Goal: Book appointment/travel/reservation

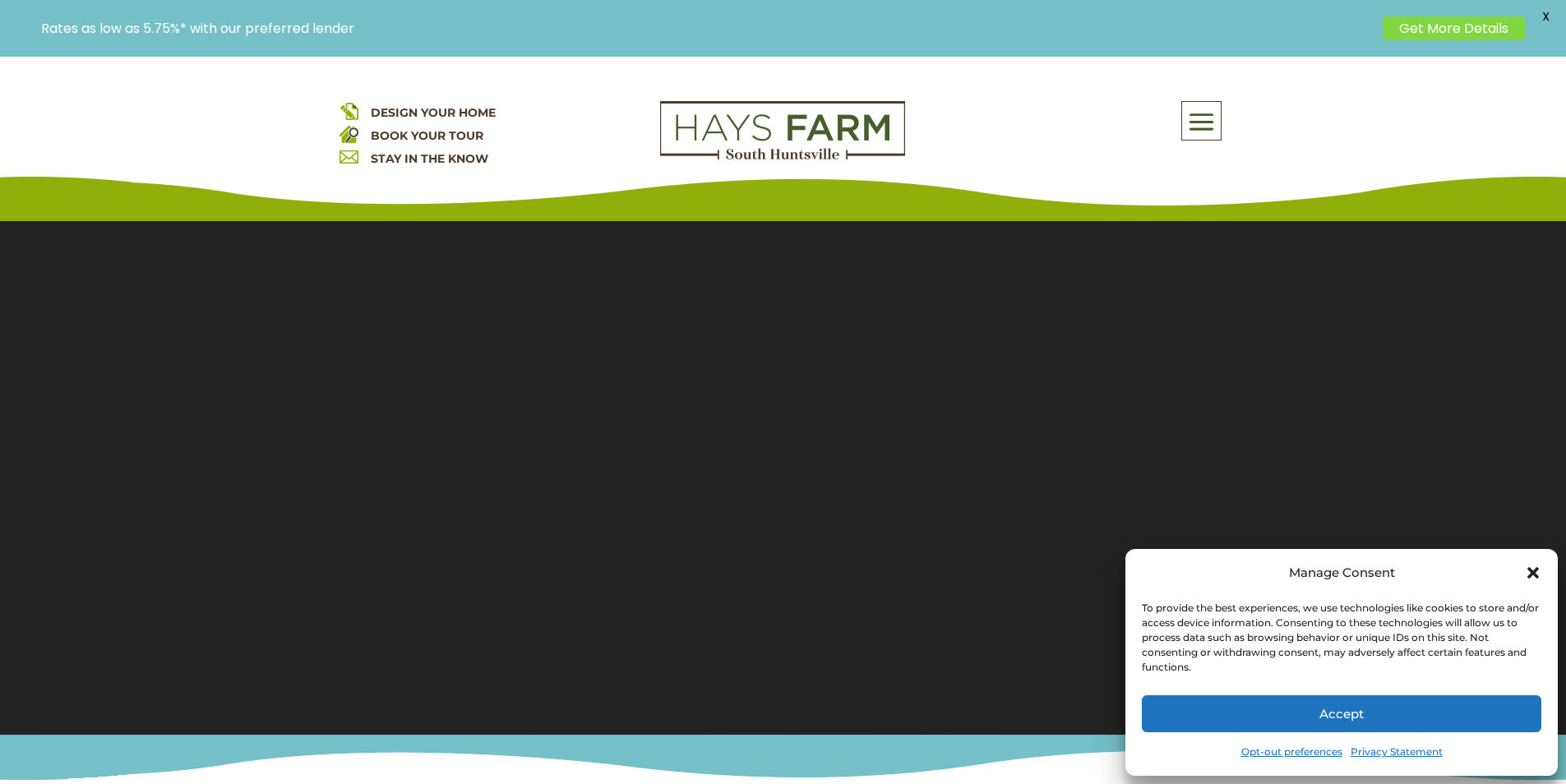
click at [1256, 707] on button "Accept" at bounding box center [1341, 713] width 399 height 37
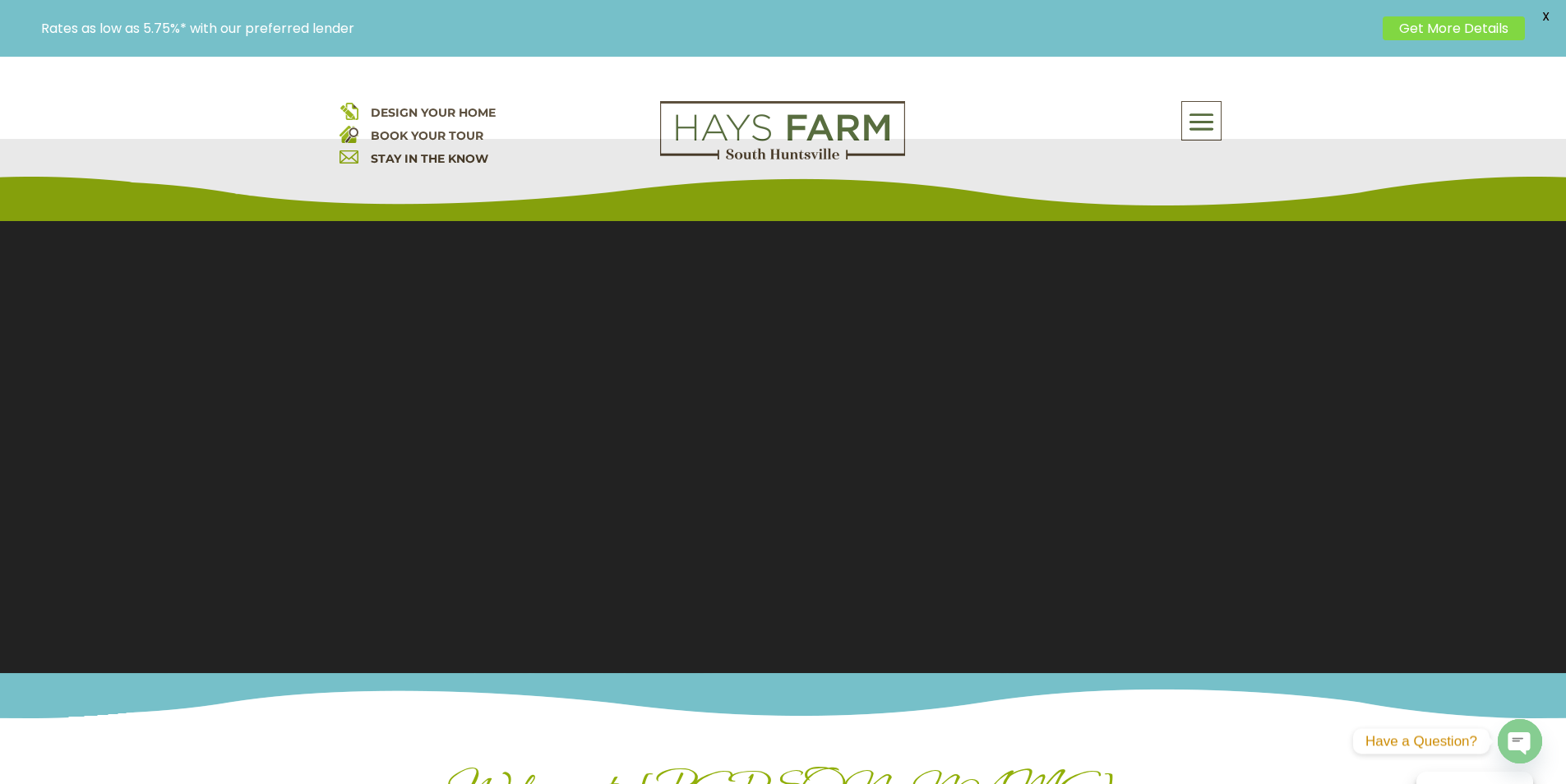
scroll to position [247, 0]
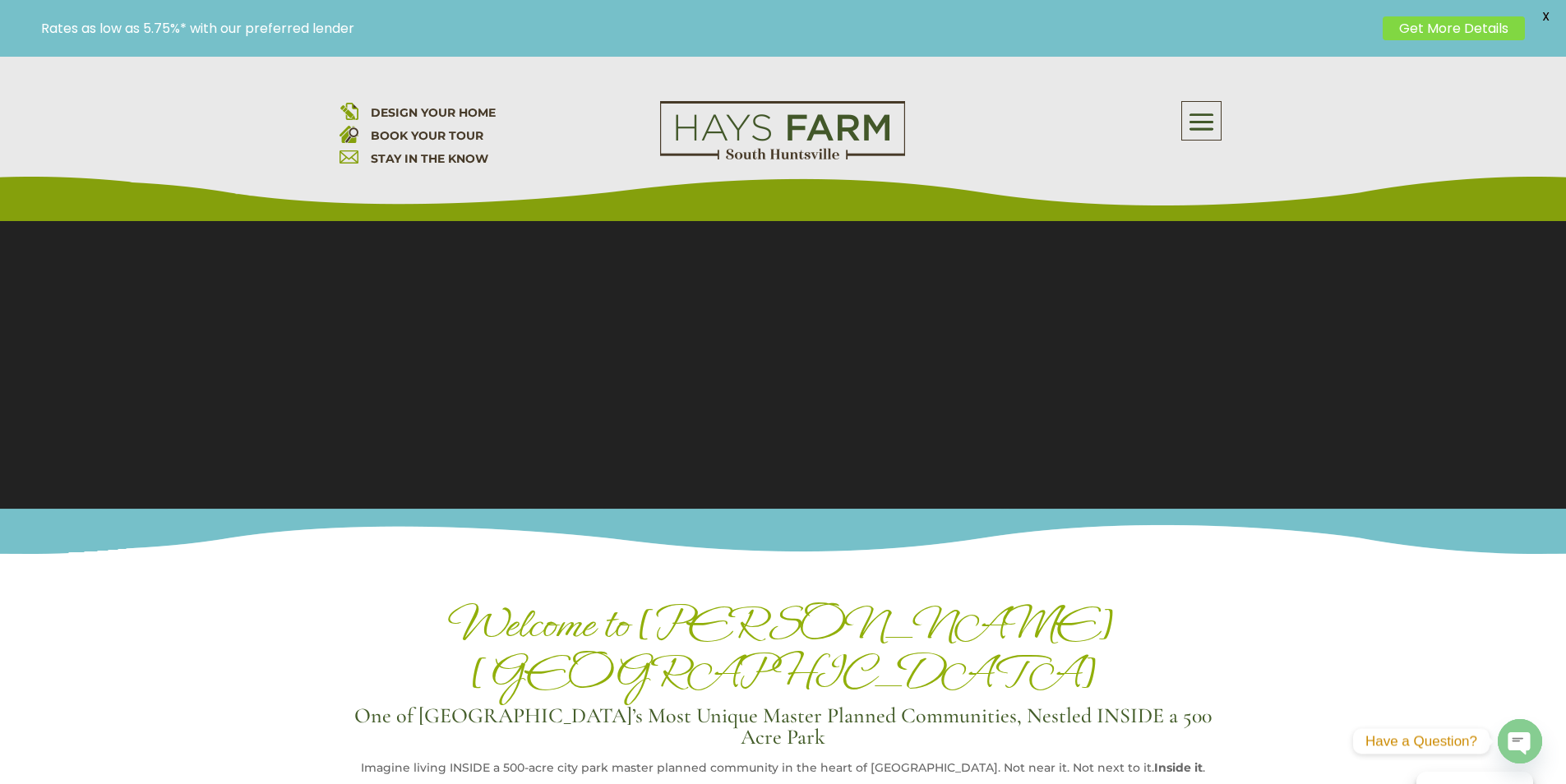
click at [416, 138] on link "BOOK YOUR TOUR" at bounding box center [426, 136] width 113 height 15
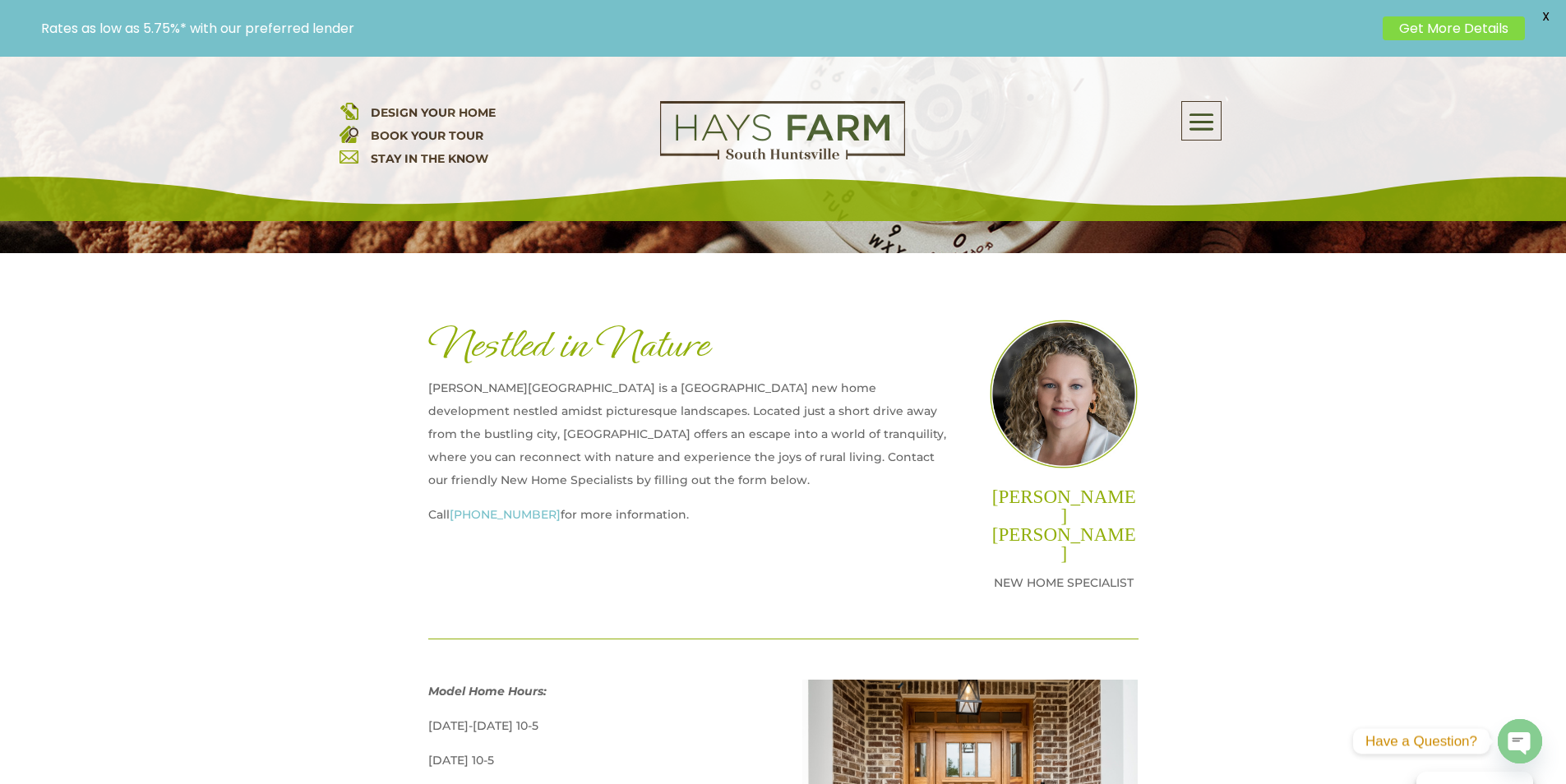
scroll to position [657, 0]
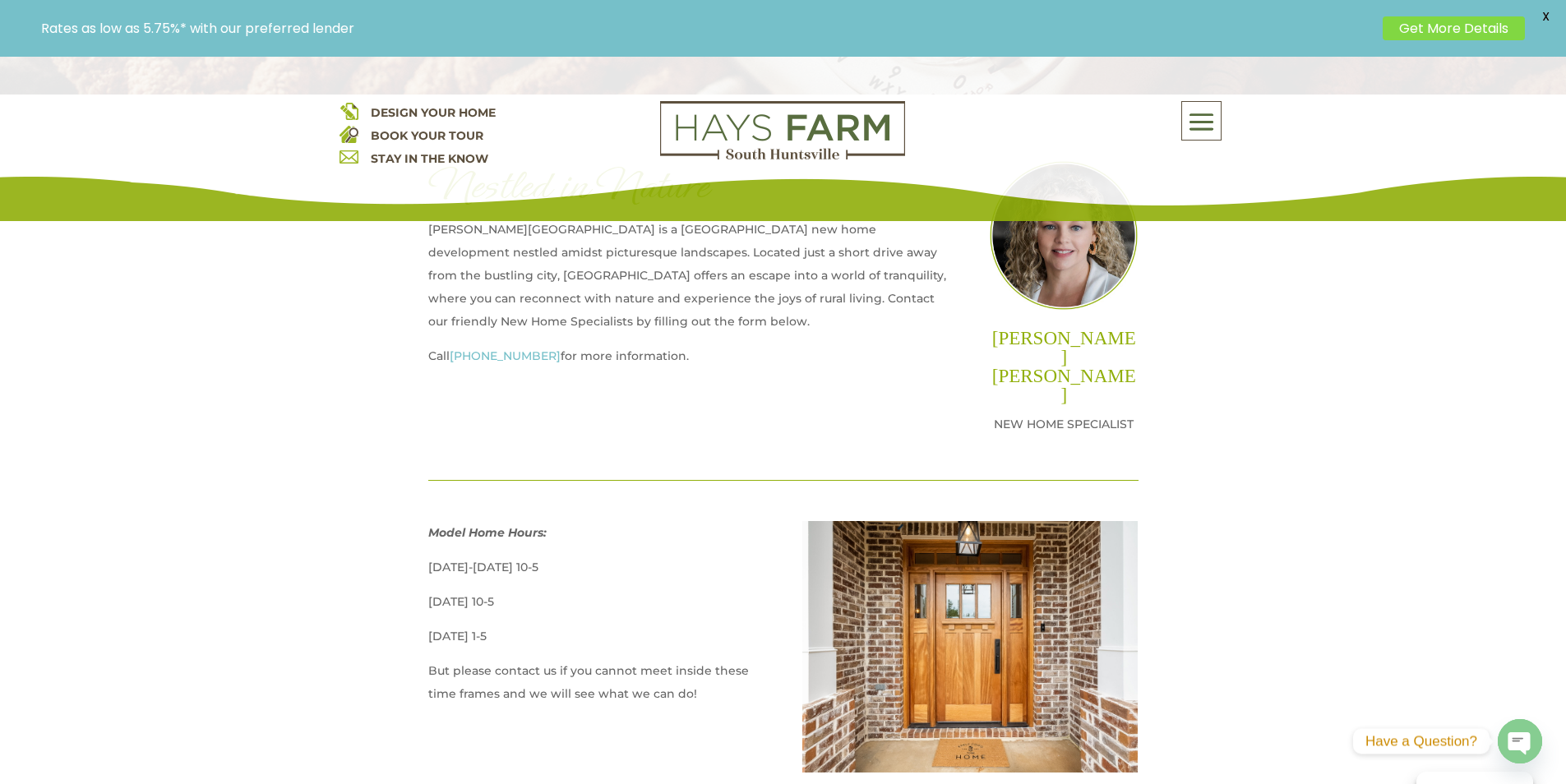
click at [419, 155] on link "STAY IN THE KNOW" at bounding box center [429, 159] width 118 height 15
